Goal: Information Seeking & Learning: Learn about a topic

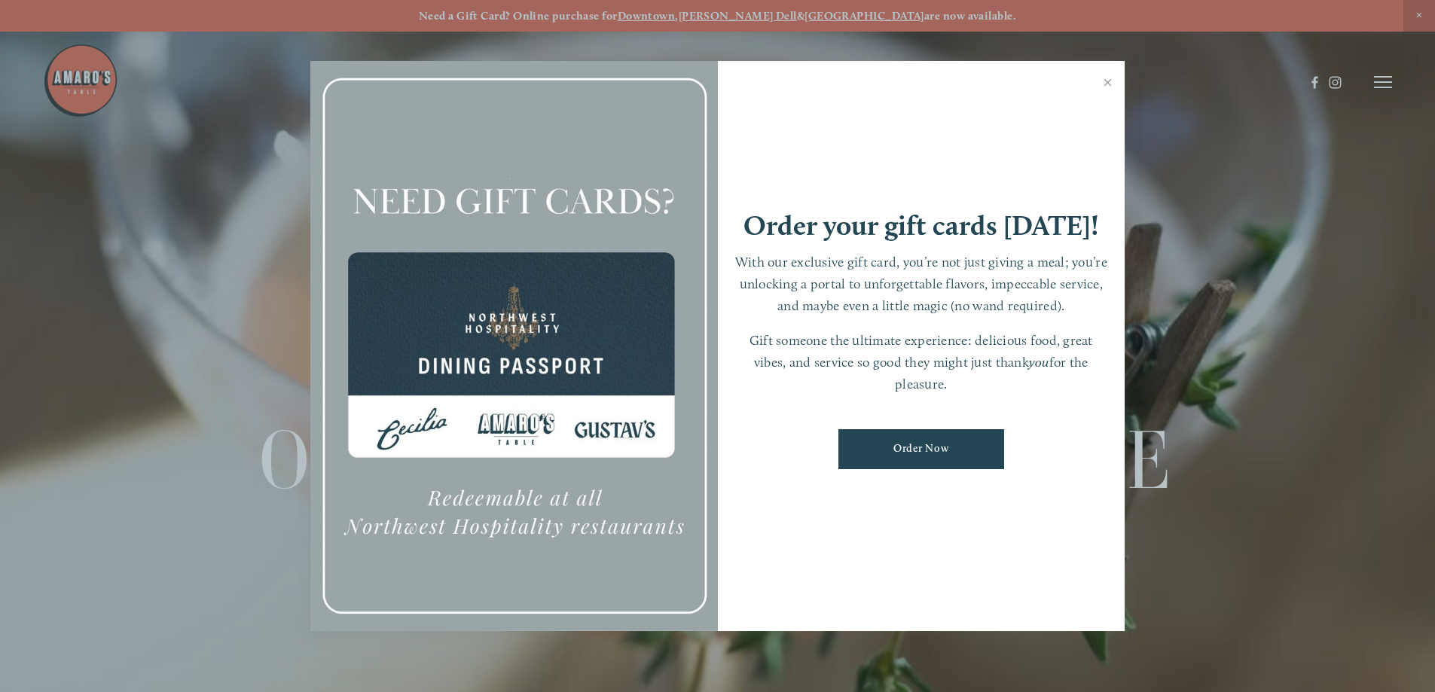
click at [1385, 79] on div at bounding box center [717, 346] width 1435 height 692
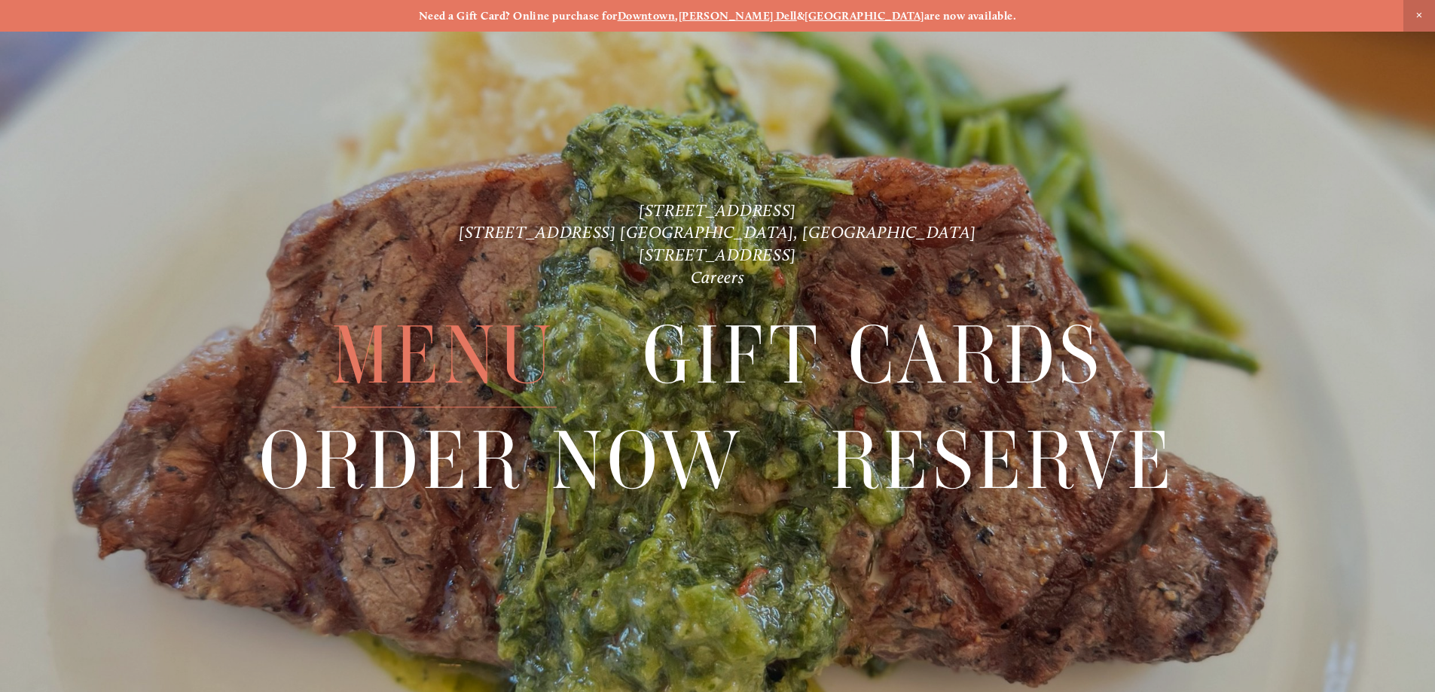
scroll to position [32, 0]
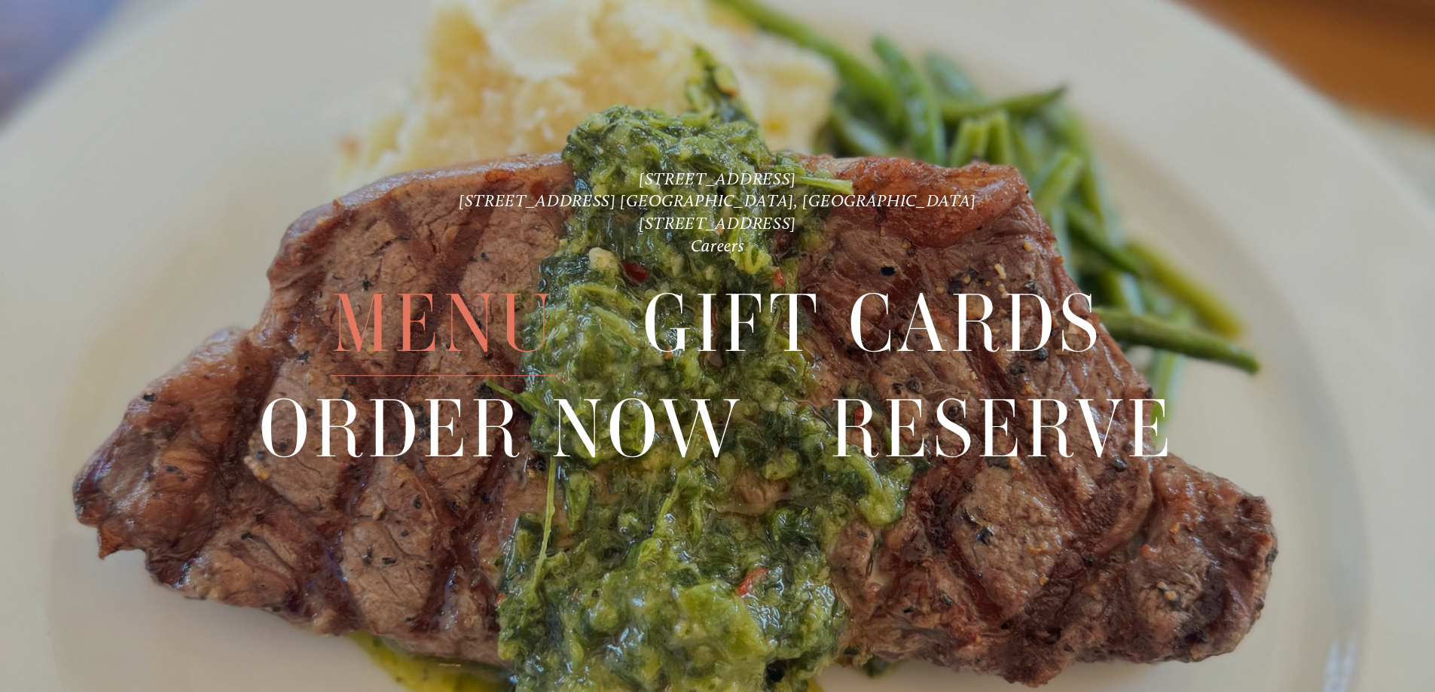
click at [438, 320] on span "Menu" at bounding box center [443, 325] width 225 height 104
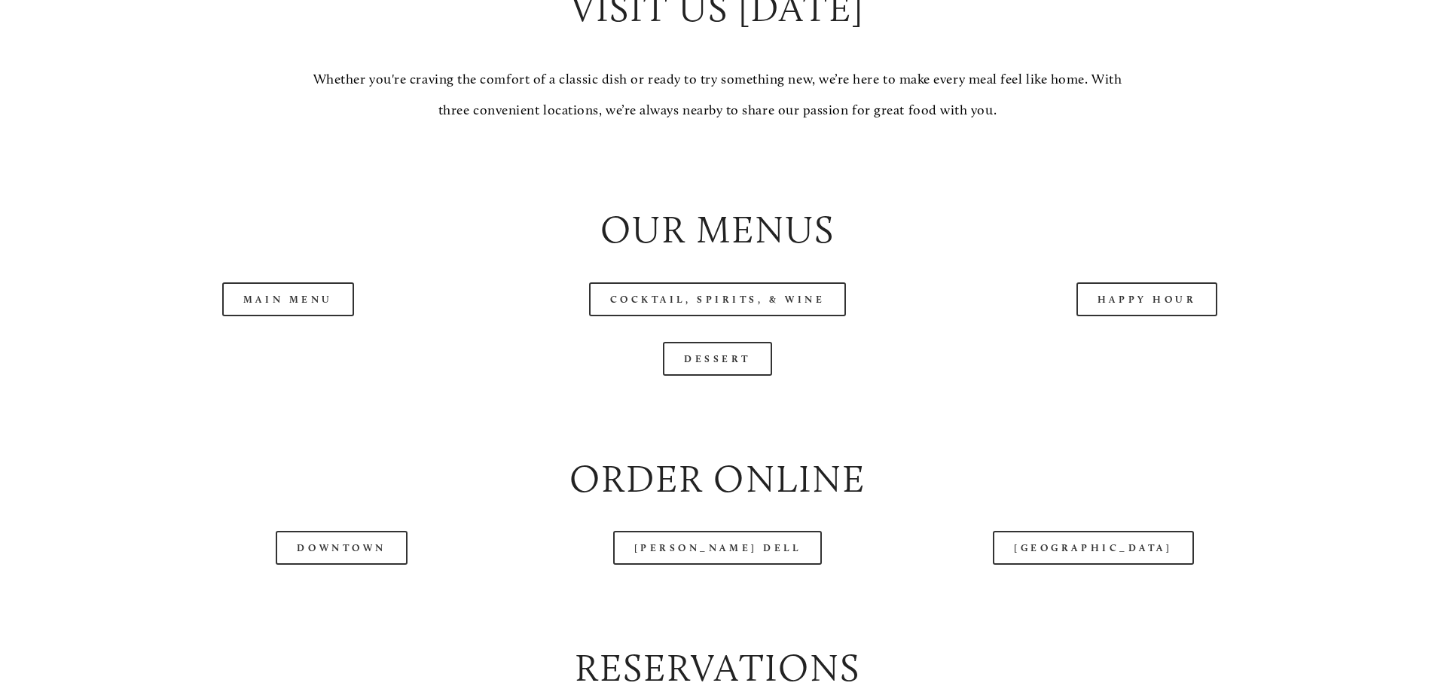
scroll to position [1582, 0]
click at [301, 316] on link "Main Menu" at bounding box center [288, 299] width 132 height 34
click at [1129, 316] on link "Happy Hour" at bounding box center [1148, 299] width 142 height 34
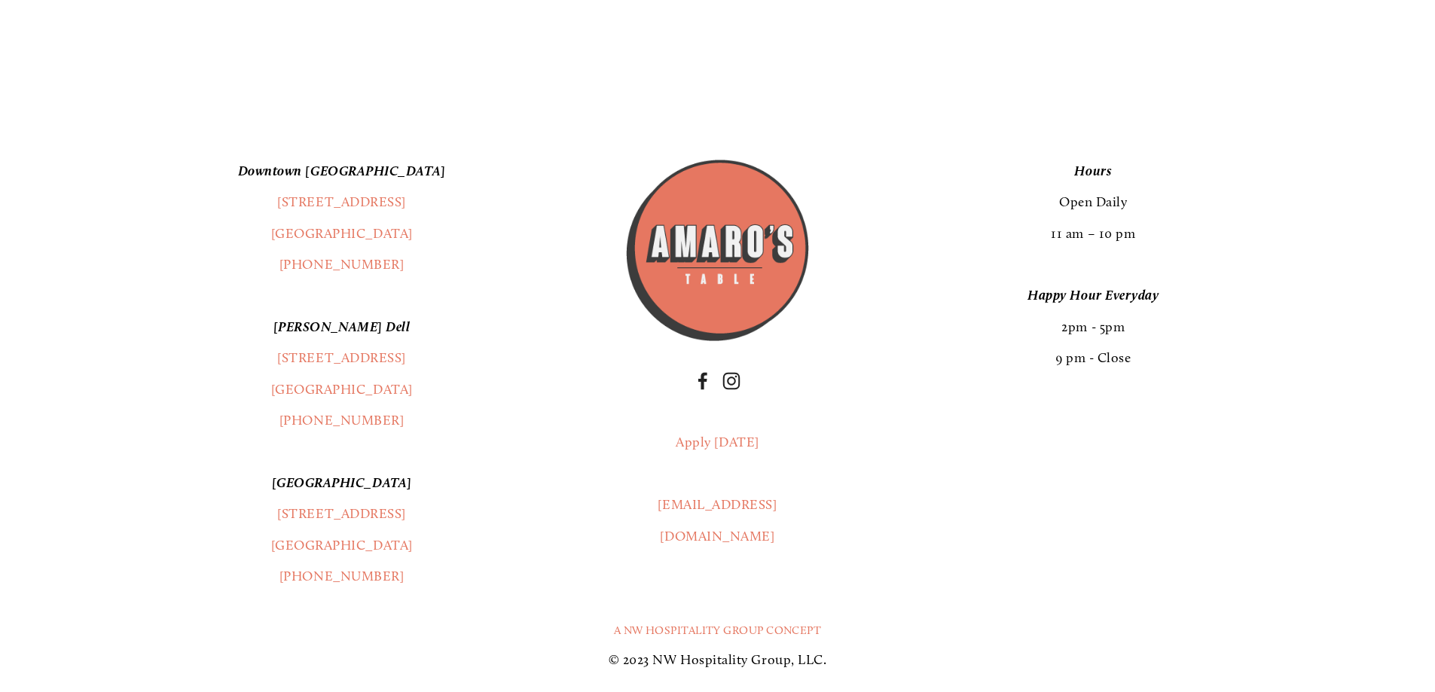
scroll to position [3013, 0]
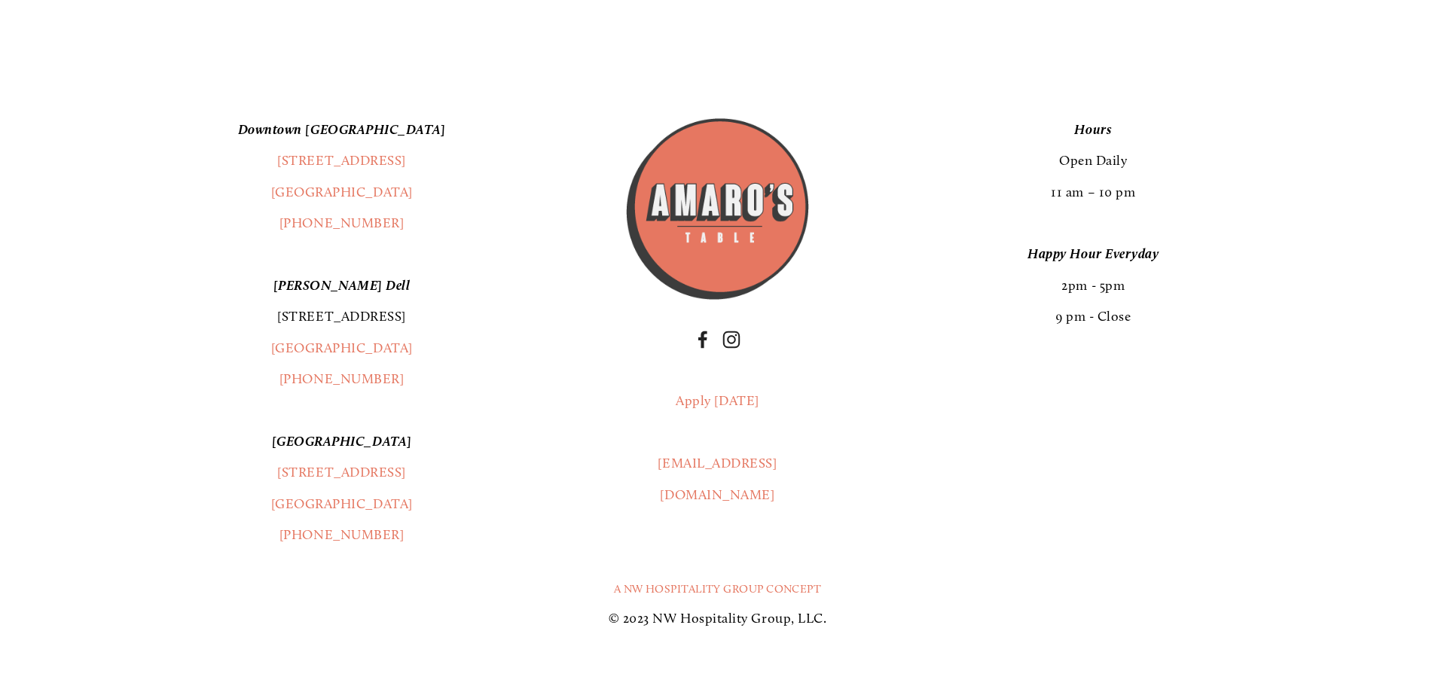
click at [337, 325] on link "[STREET_ADDRESS]" at bounding box center [341, 316] width 129 height 17
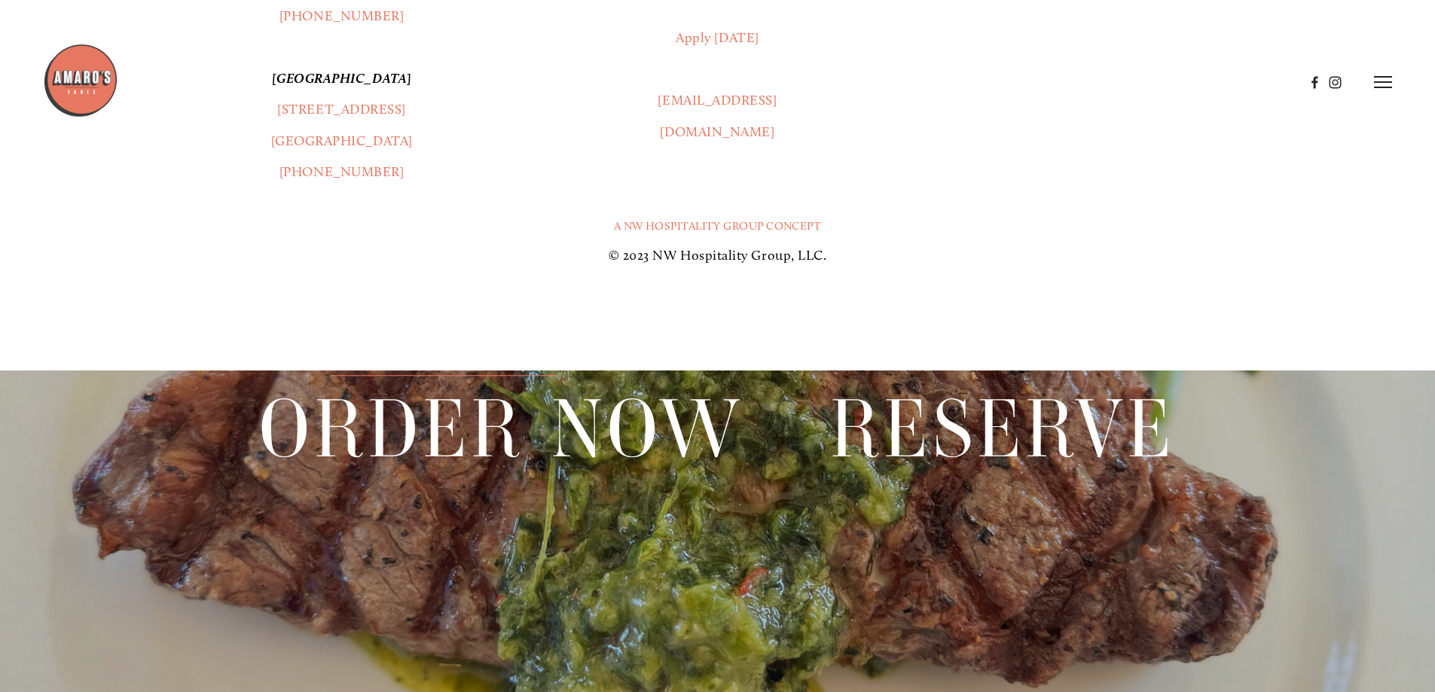
scroll to position [3089, 0]
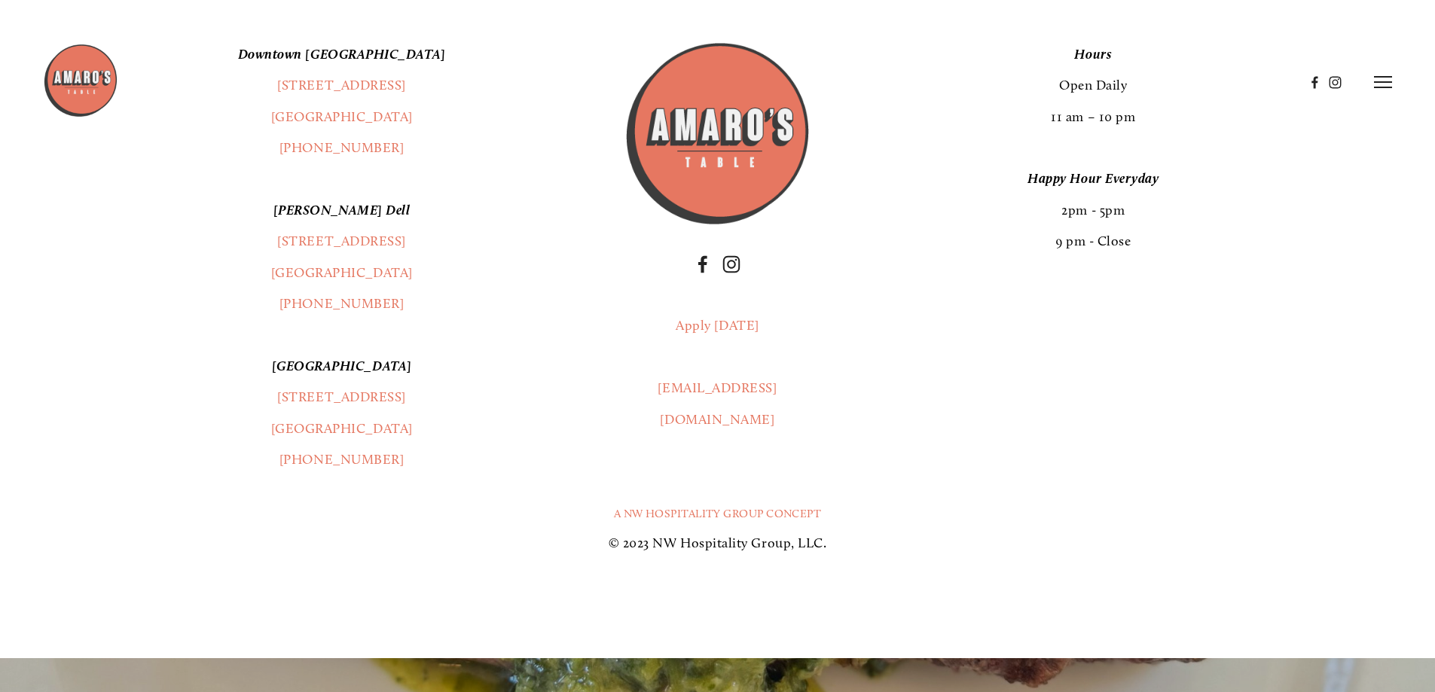
click at [338, 218] on em "[PERSON_NAME] Dell" at bounding box center [341, 210] width 137 height 17
click at [333, 218] on em "[PERSON_NAME] Dell" at bounding box center [341, 210] width 137 height 17
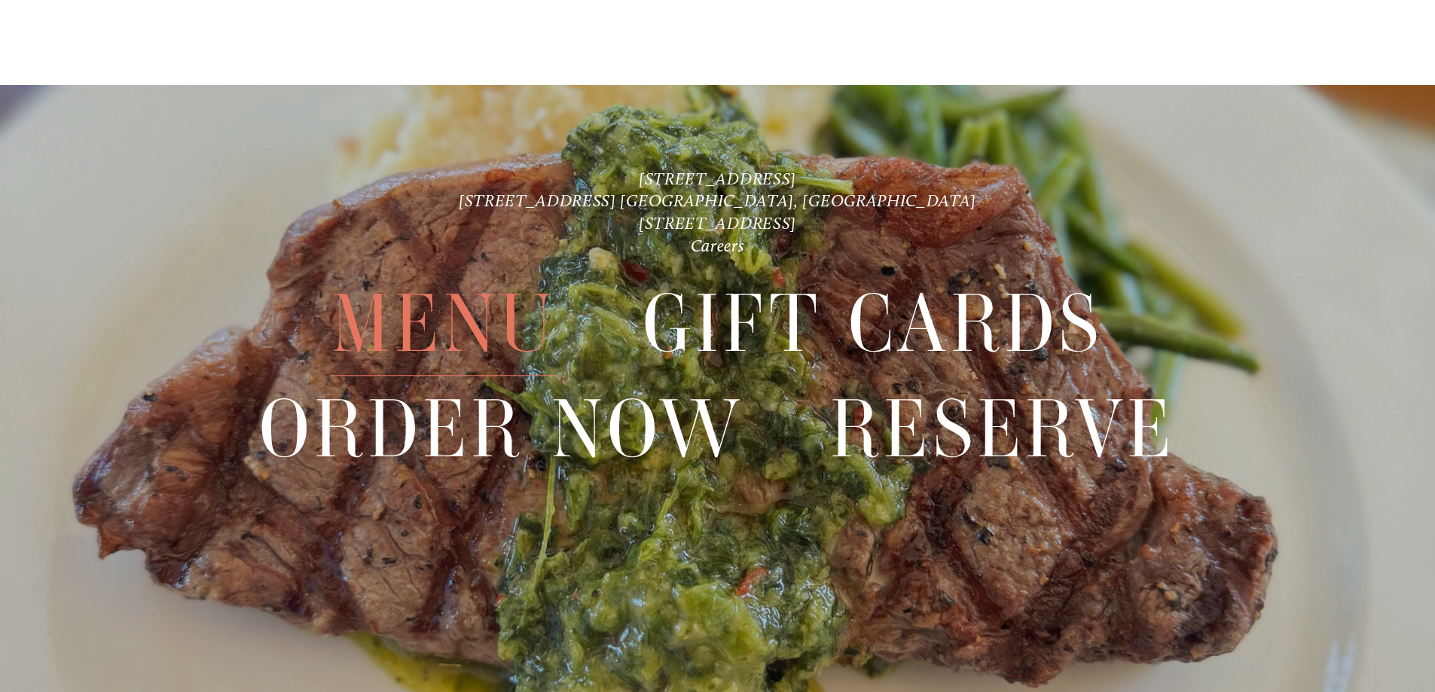
scroll to position [3805, 0]
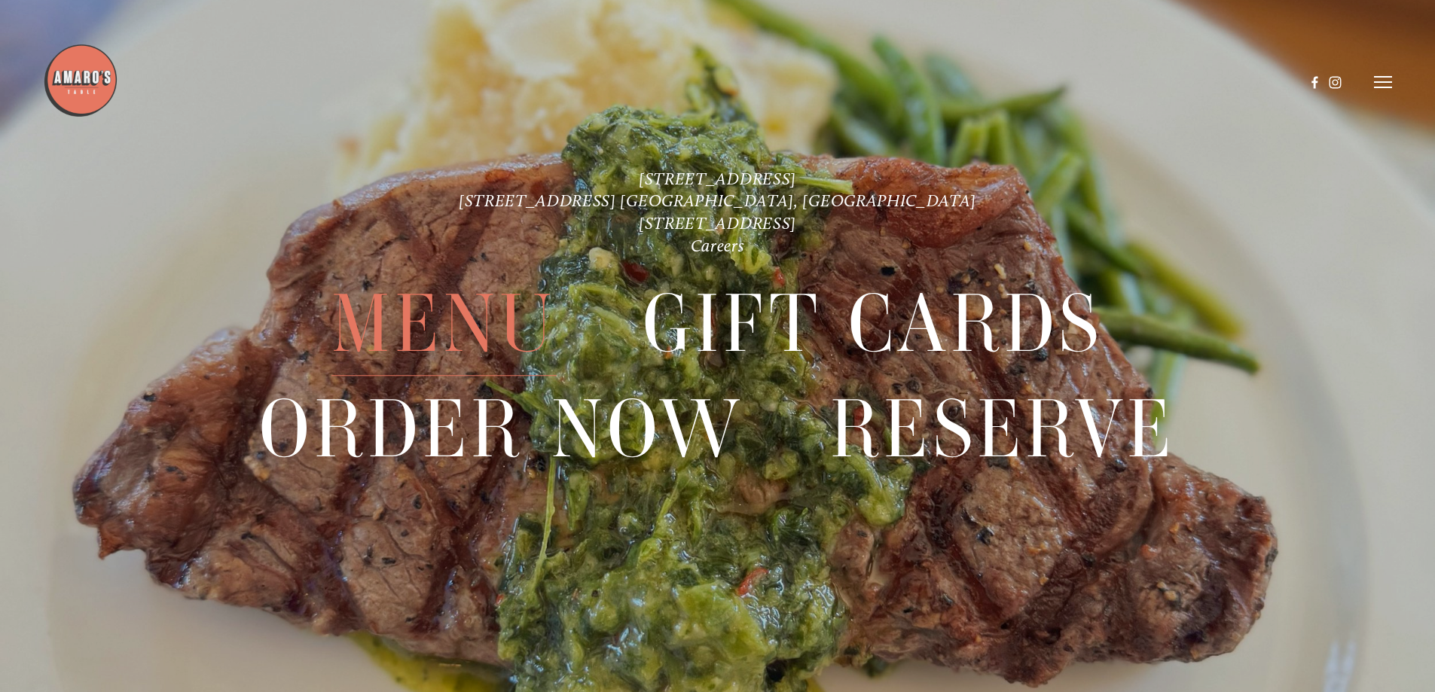
click at [1381, 76] on icon at bounding box center [1383, 82] width 18 height 14
click at [1057, 83] on span "Menu" at bounding box center [1067, 82] width 31 height 14
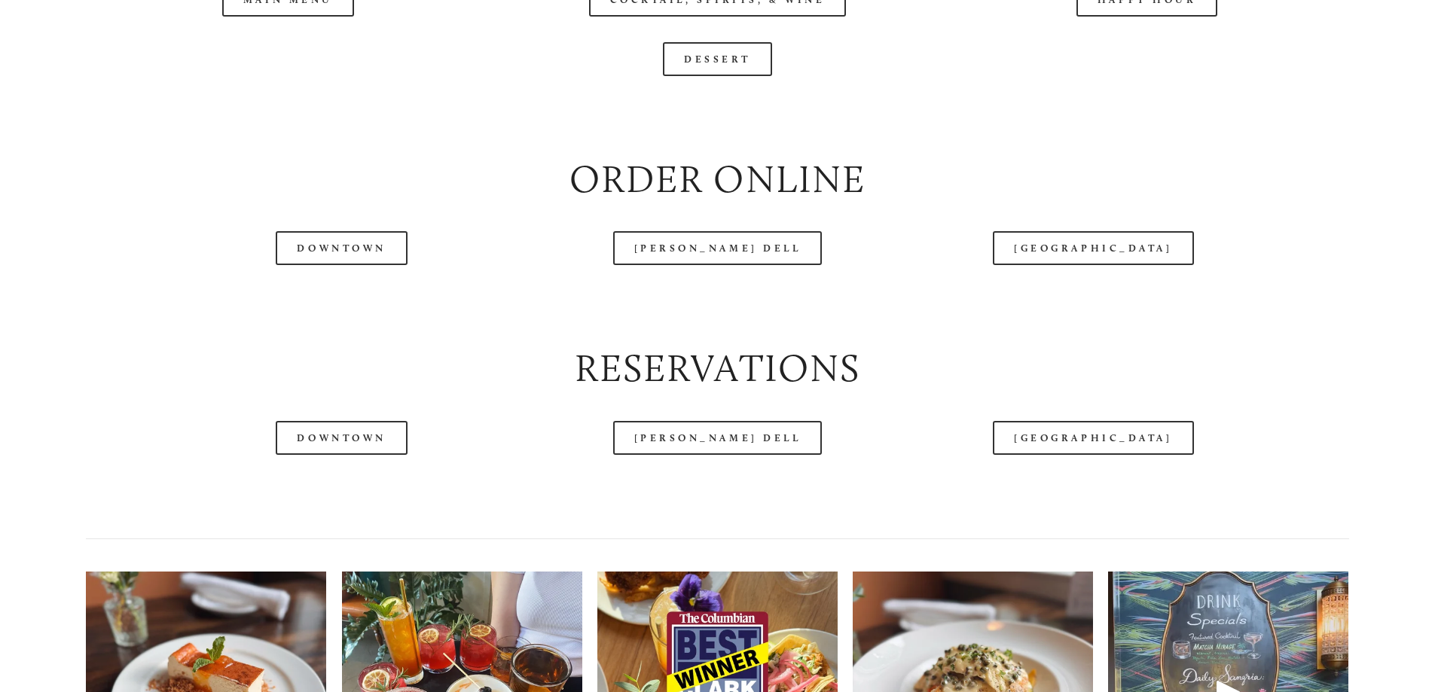
scroll to position [1883, 0]
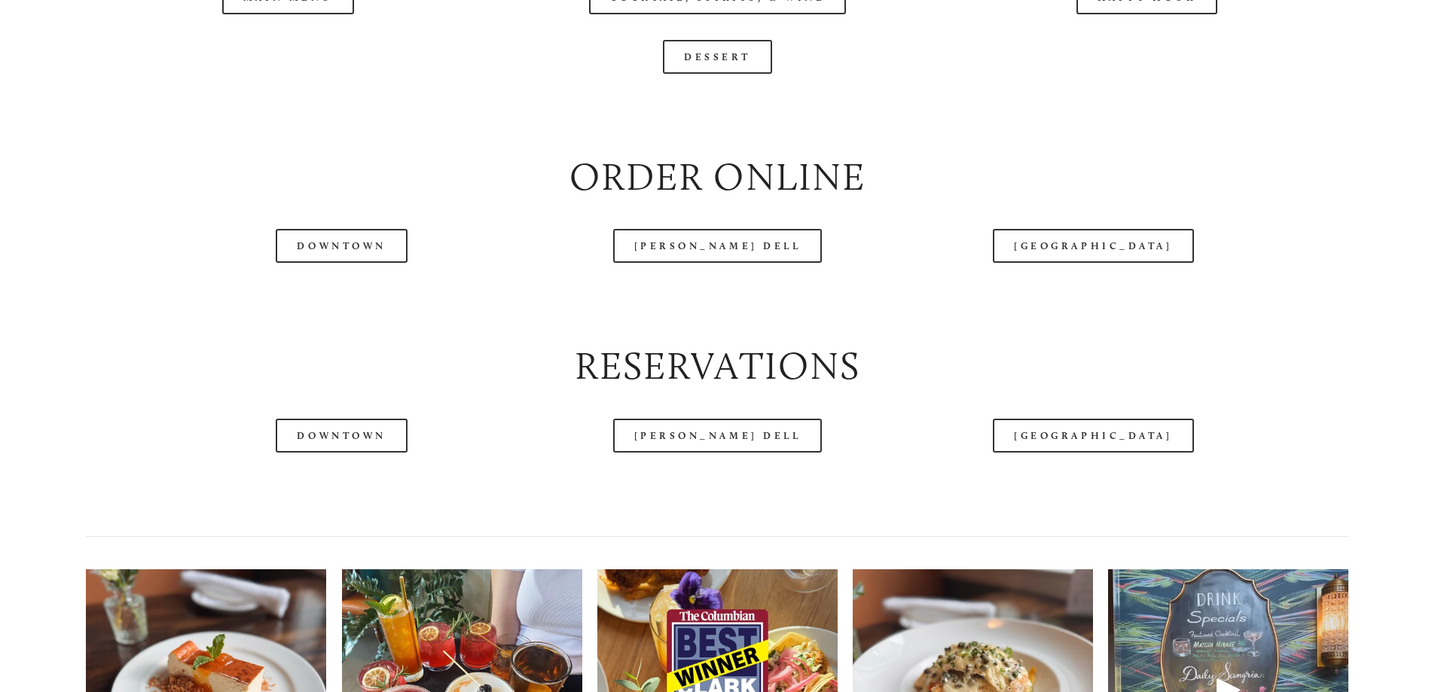
click at [294, 44] on div at bounding box center [674, 44] width 1262 height 78
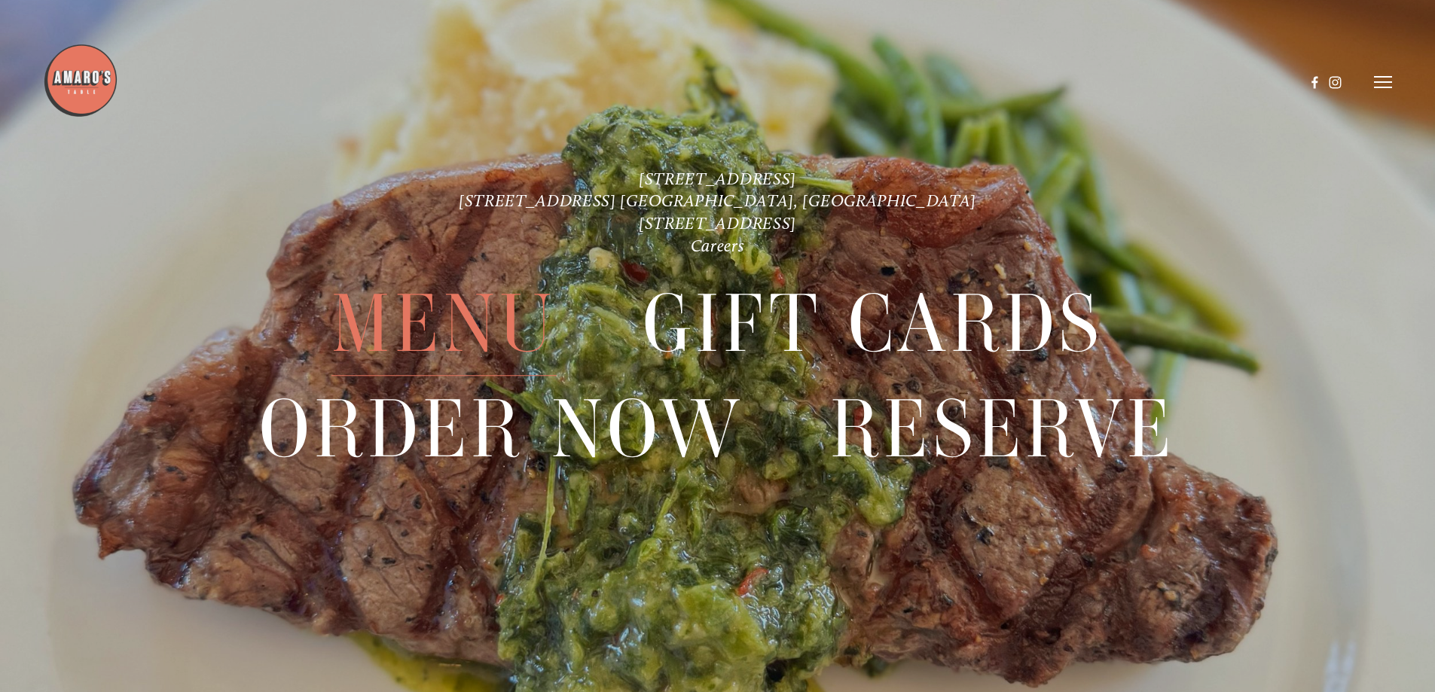
scroll to position [3805, 0]
click at [451, 353] on span "Menu" at bounding box center [443, 325] width 225 height 104
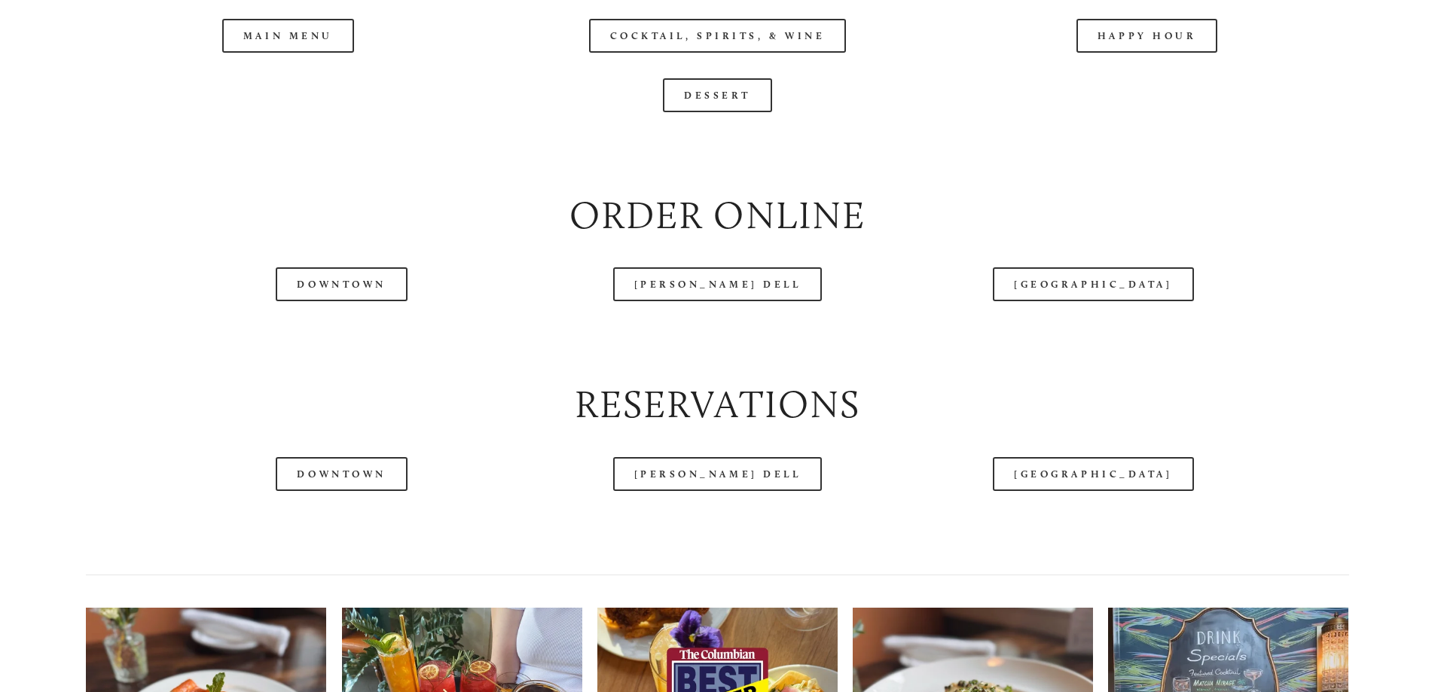
scroll to position [1883, 0]
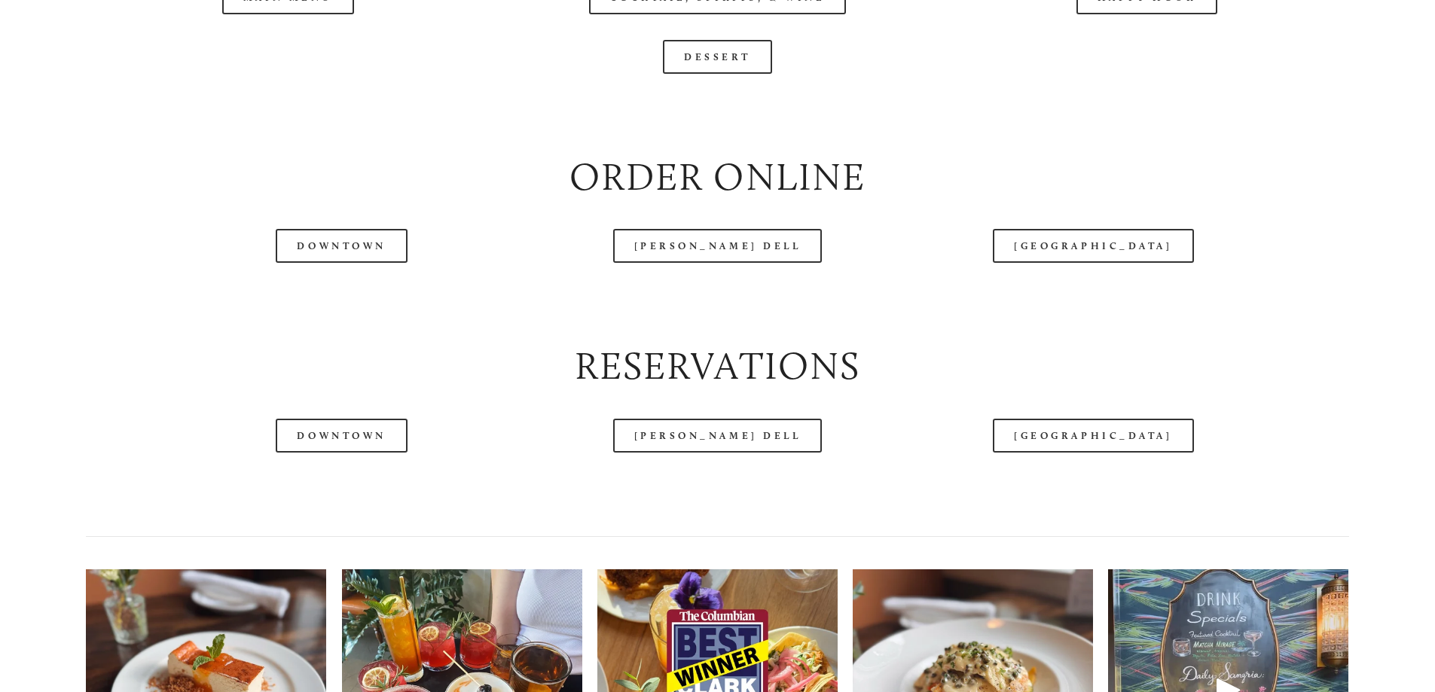
click at [291, 50] on div at bounding box center [674, 44] width 1262 height 78
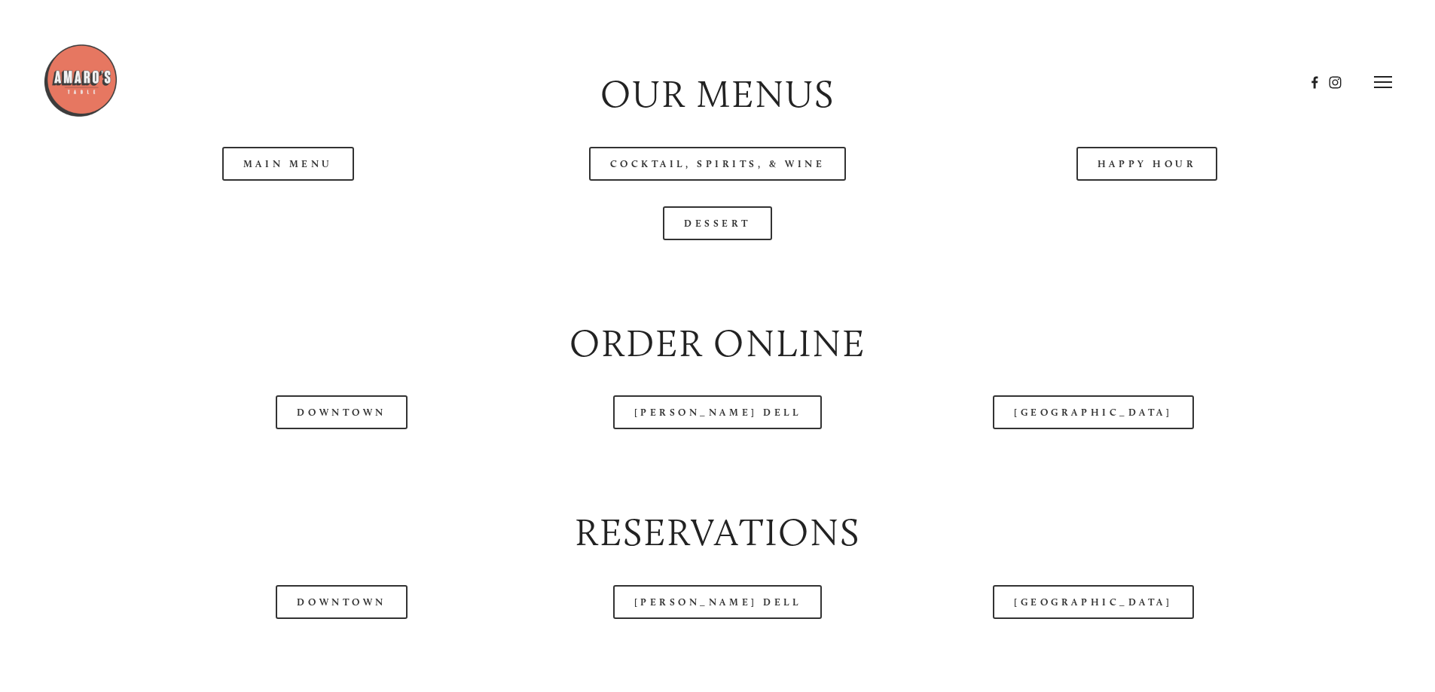
scroll to position [1657, 0]
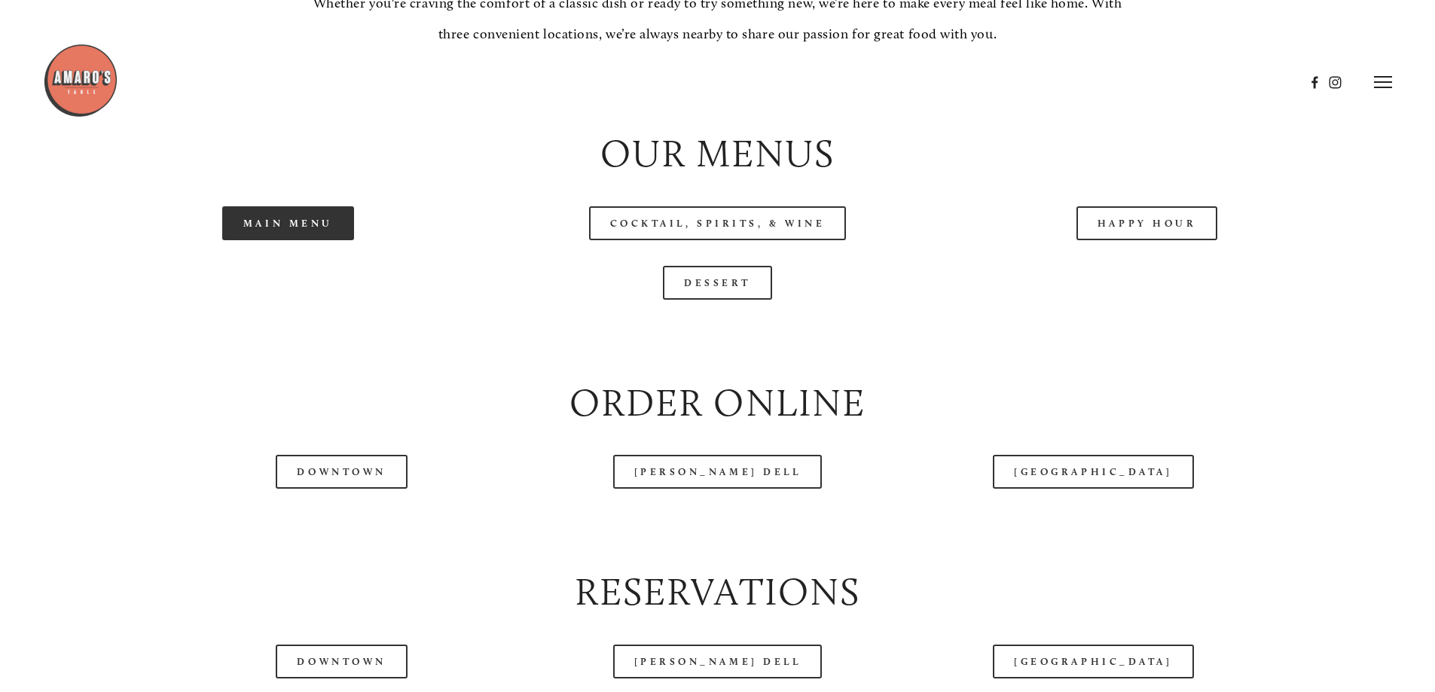
click at [283, 240] on link "Main Menu" at bounding box center [288, 223] width 132 height 34
